Goal: Transaction & Acquisition: Purchase product/service

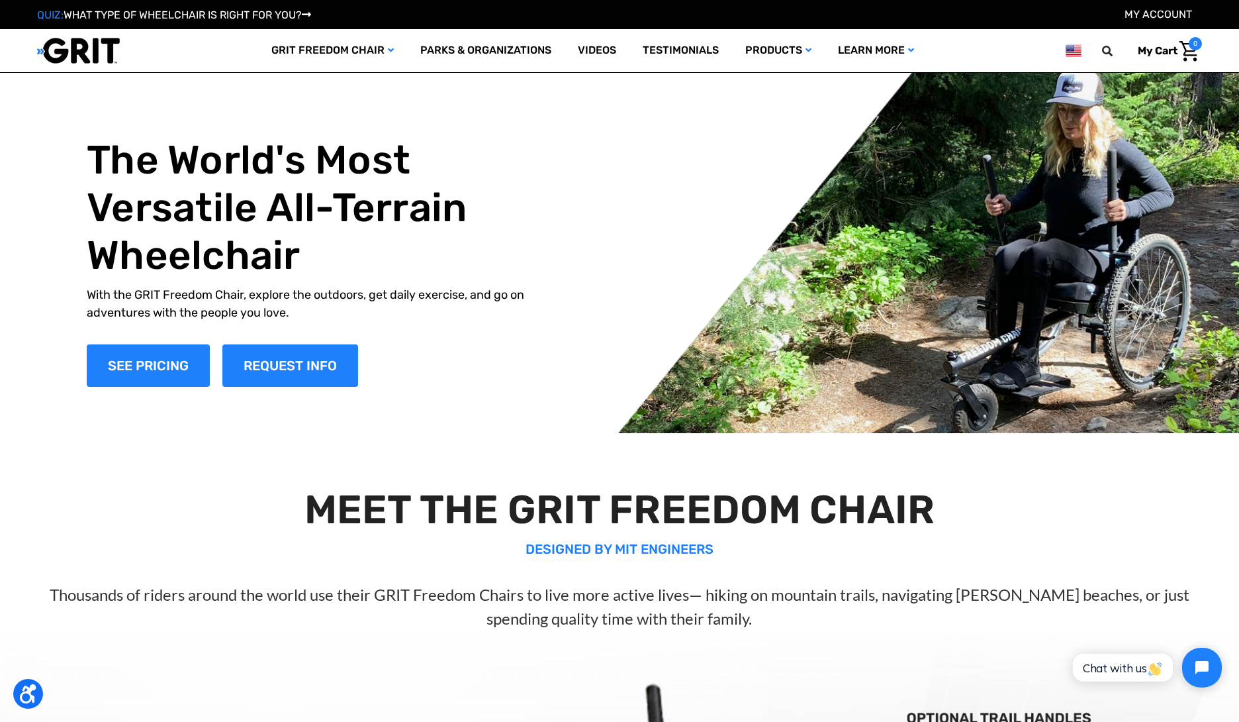
click at [1150, 15] on link "My Account" at bounding box center [1159, 14] width 68 height 13
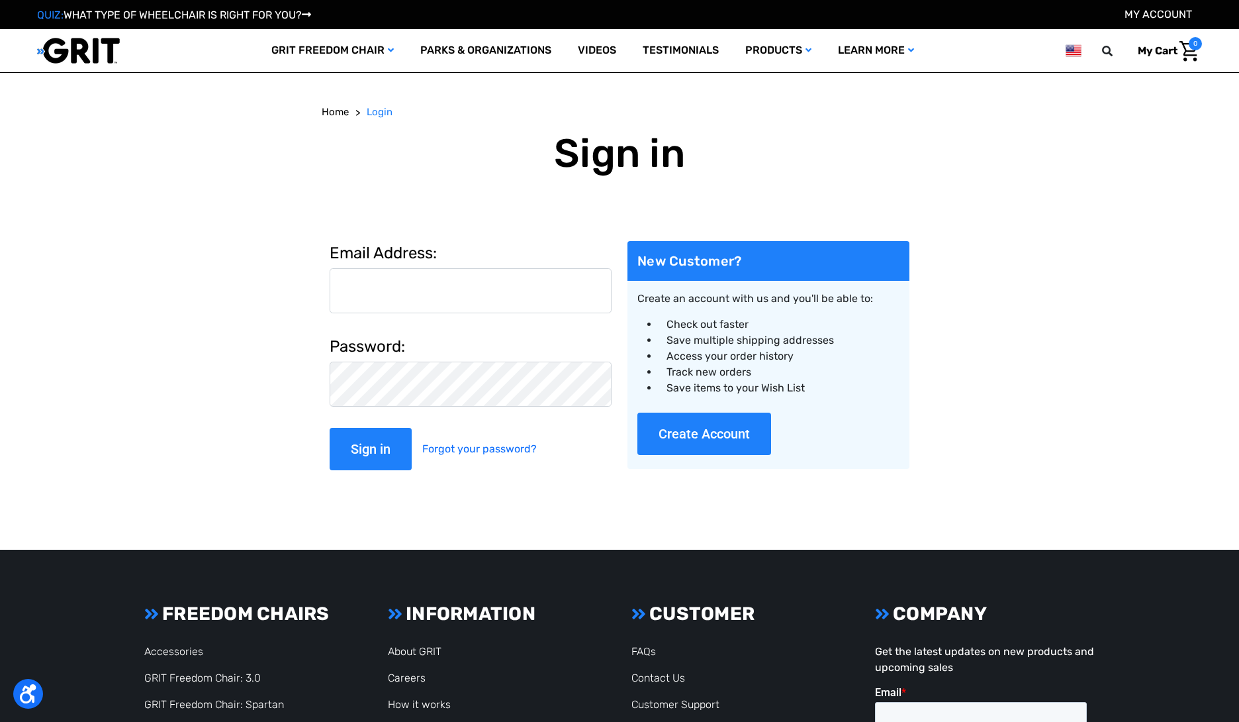
drag, startPoint x: 492, startPoint y: 259, endPoint x: 473, endPoint y: 285, distance: 32.2
click at [492, 261] on label "Email Address:" at bounding box center [471, 253] width 282 height 24
click at [492, 268] on input "Email Address:" at bounding box center [471, 290] width 282 height 45
click at [473, 285] on input "Email Address:" at bounding box center [471, 290] width 282 height 45
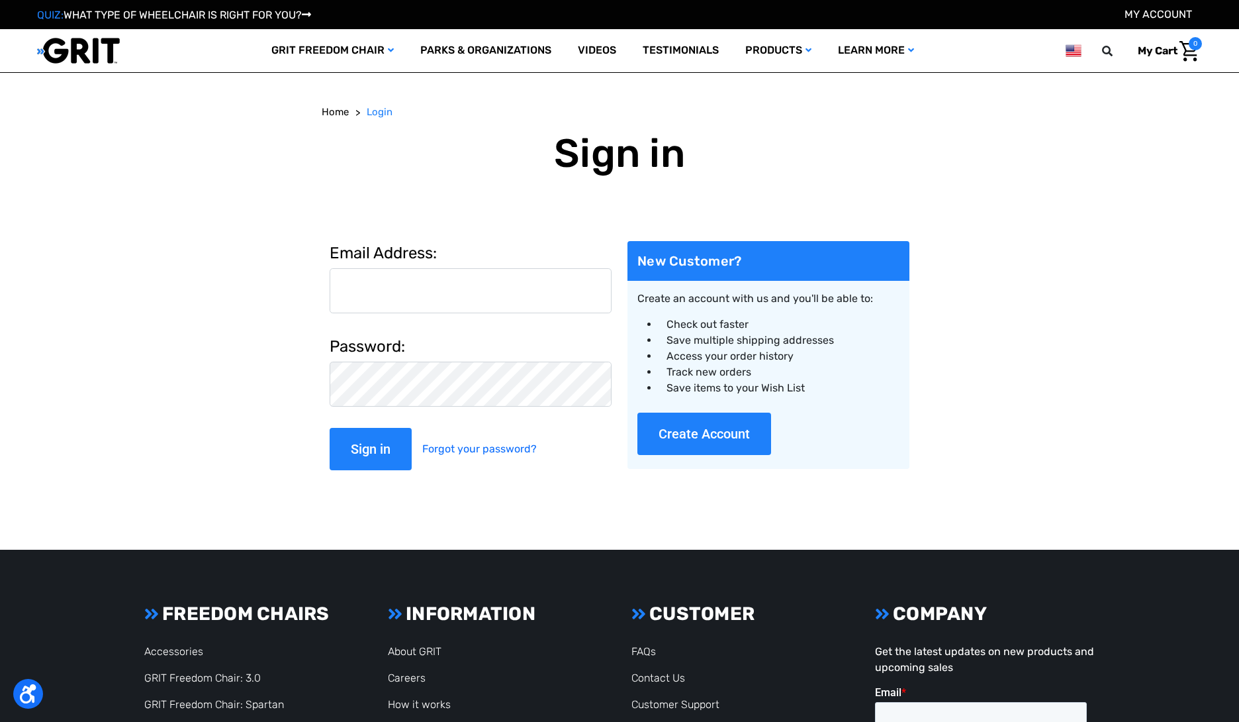
click at [473, 285] on input "Email Address:" at bounding box center [471, 290] width 282 height 45
type input "[PERSON_NAME][EMAIL_ADDRESS][DOMAIN_NAME]"
click at [330, 428] on input "Sign in" at bounding box center [371, 449] width 82 height 42
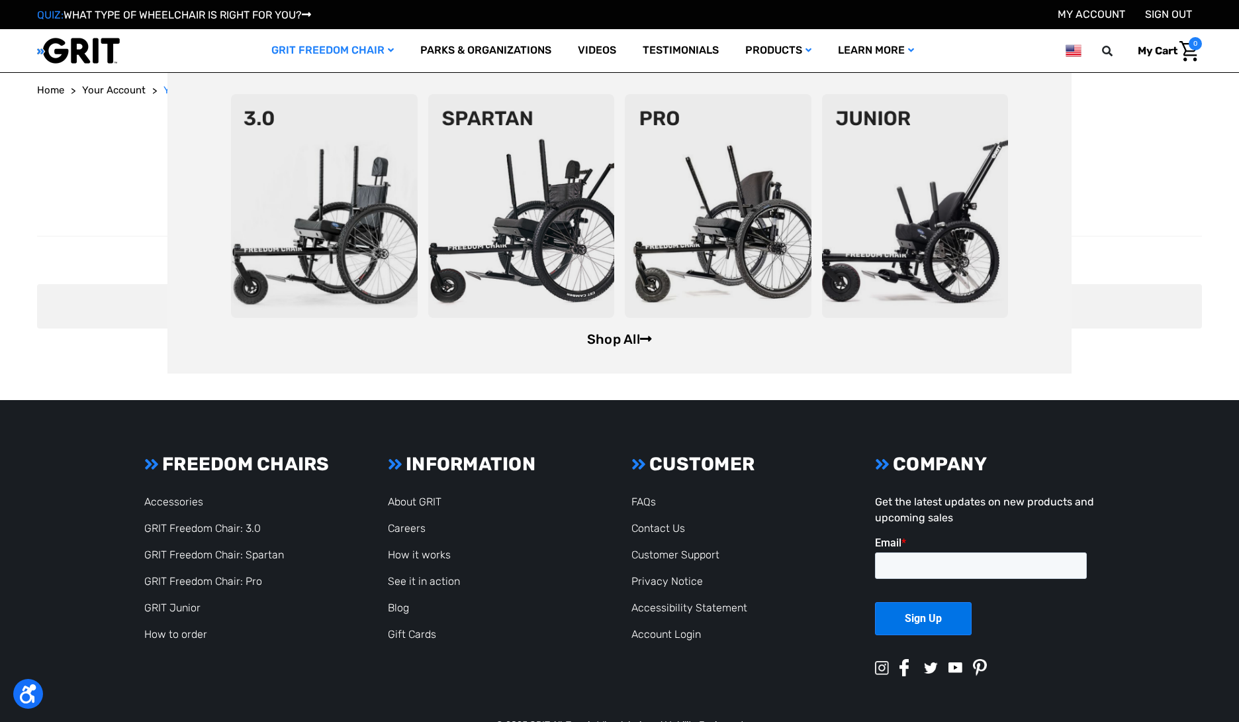
click at [621, 344] on link "Shop All" at bounding box center [619, 339] width 65 height 16
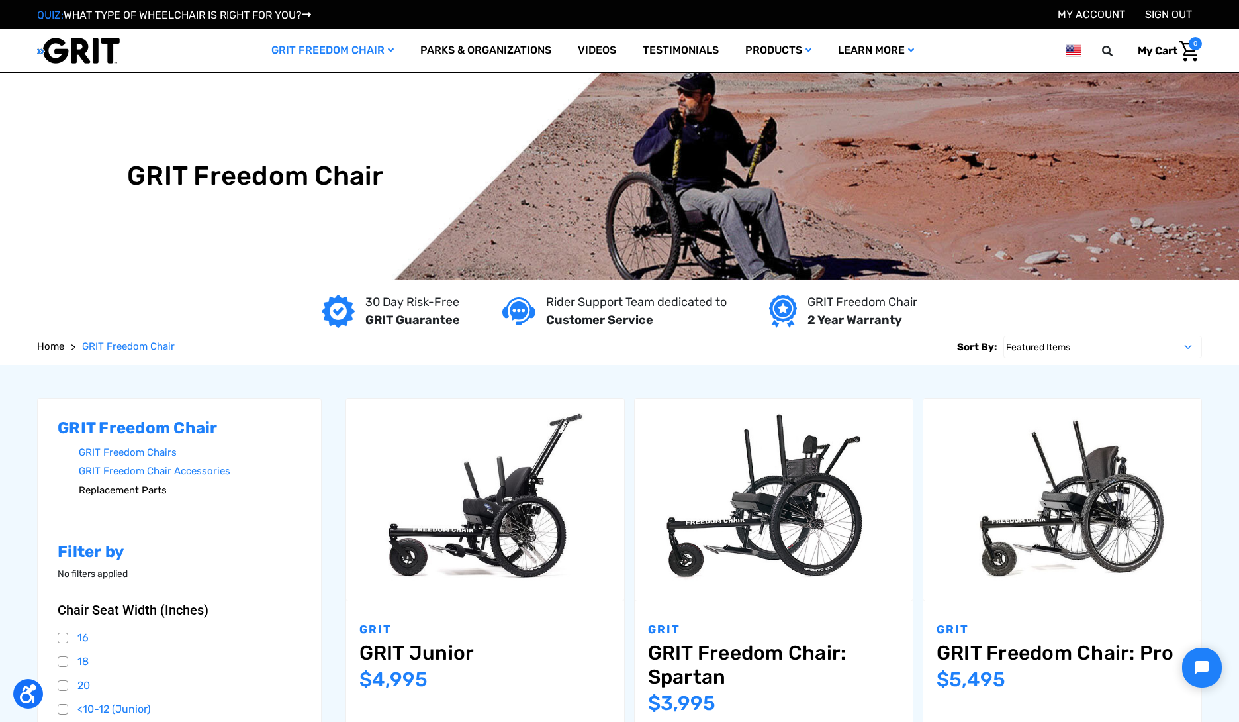
click at [148, 495] on link "Replacement Parts" at bounding box center [190, 490] width 222 height 19
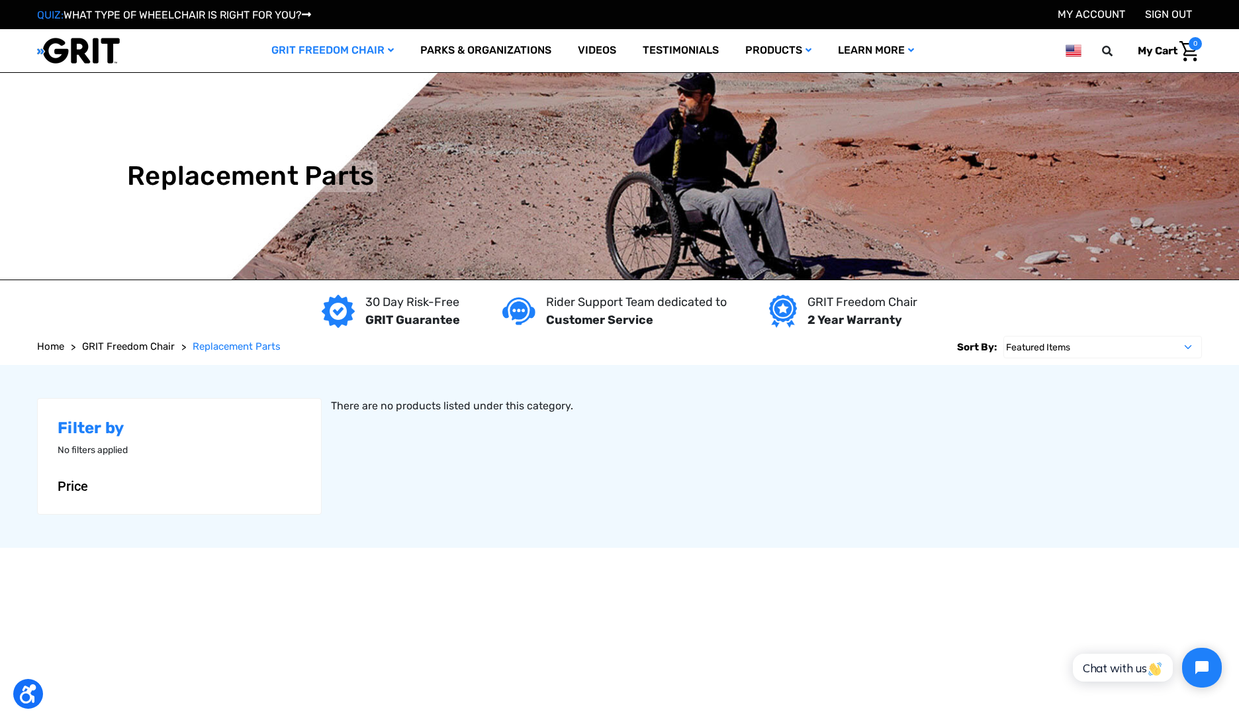
click at [528, 349] on form "Sort By: Featured Items Newest Items Best Selling A to Z Z to A By Review Price…" at bounding box center [619, 347] width 1165 height 36
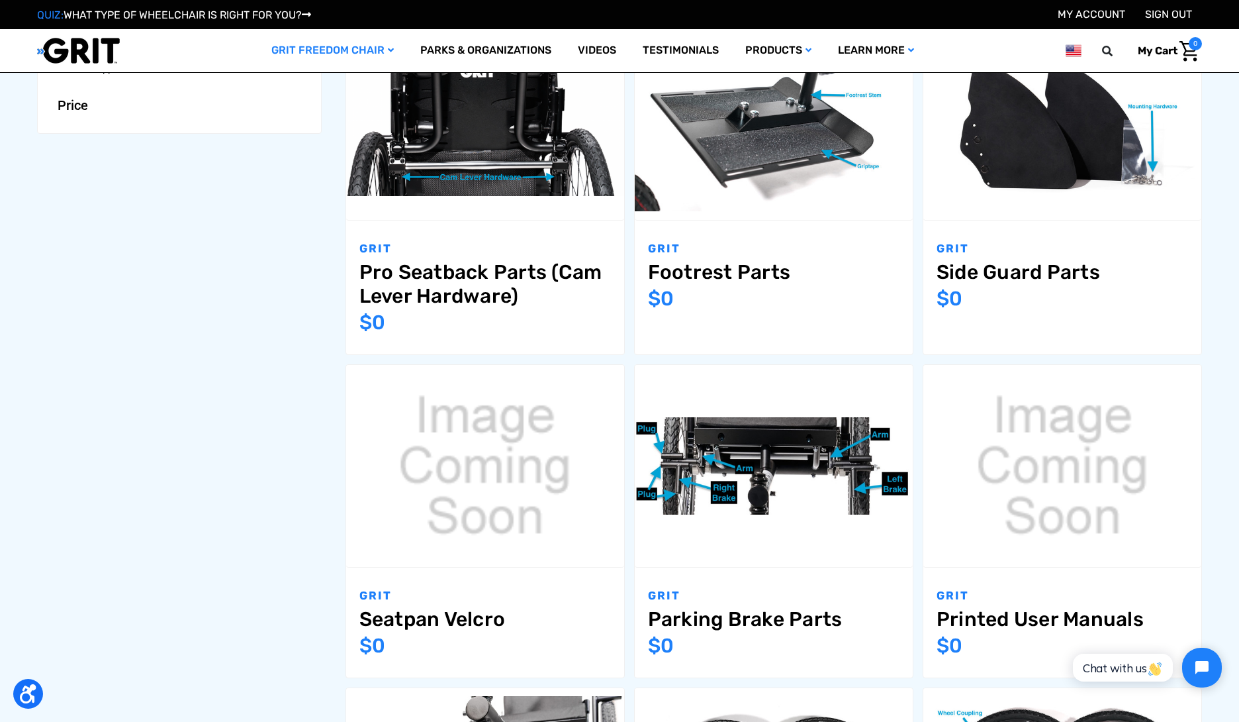
scroll to position [379, 0]
